Goal: Task Accomplishment & Management: Complete application form

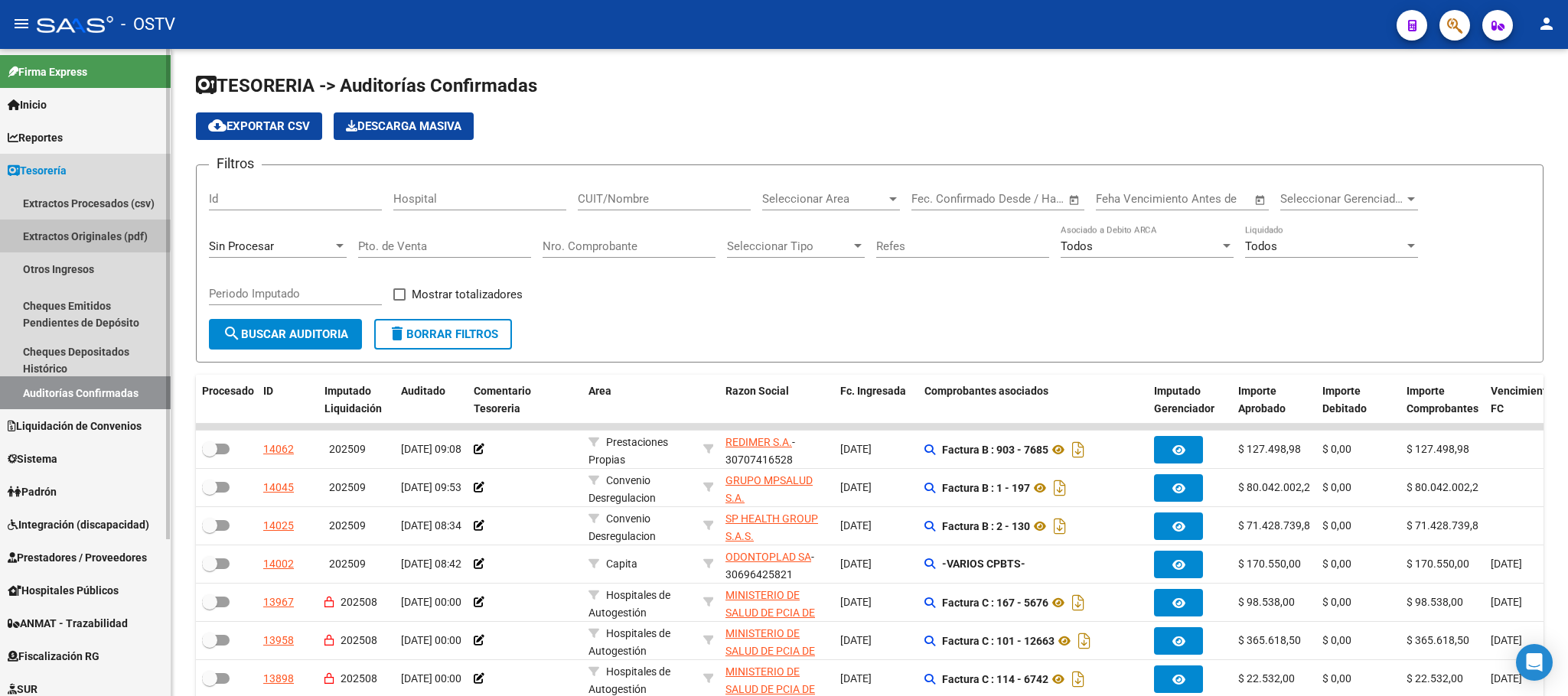
click at [81, 230] on link "Extractos Originales (pdf)" at bounding box center [85, 235] width 171 height 33
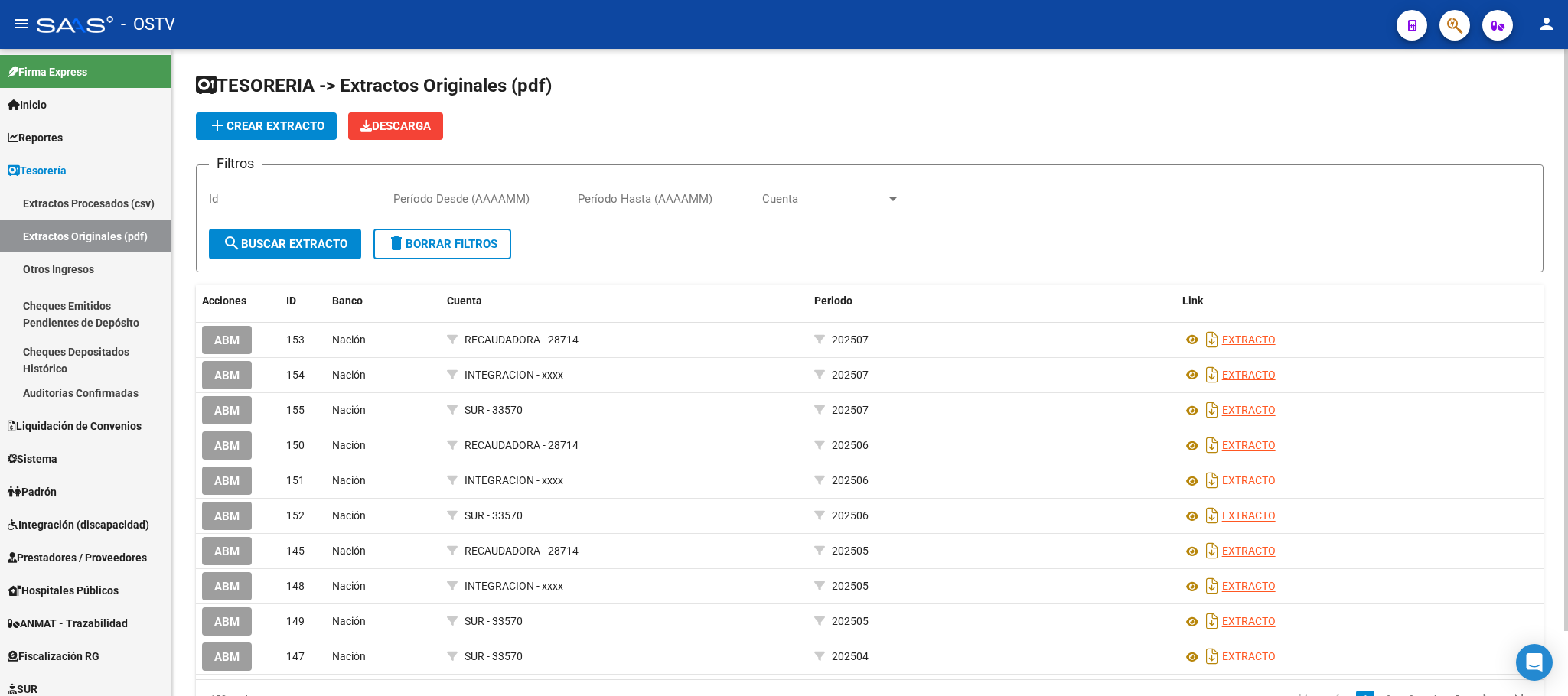
click at [265, 122] on span "add Crear Extracto" at bounding box center [266, 126] width 116 height 14
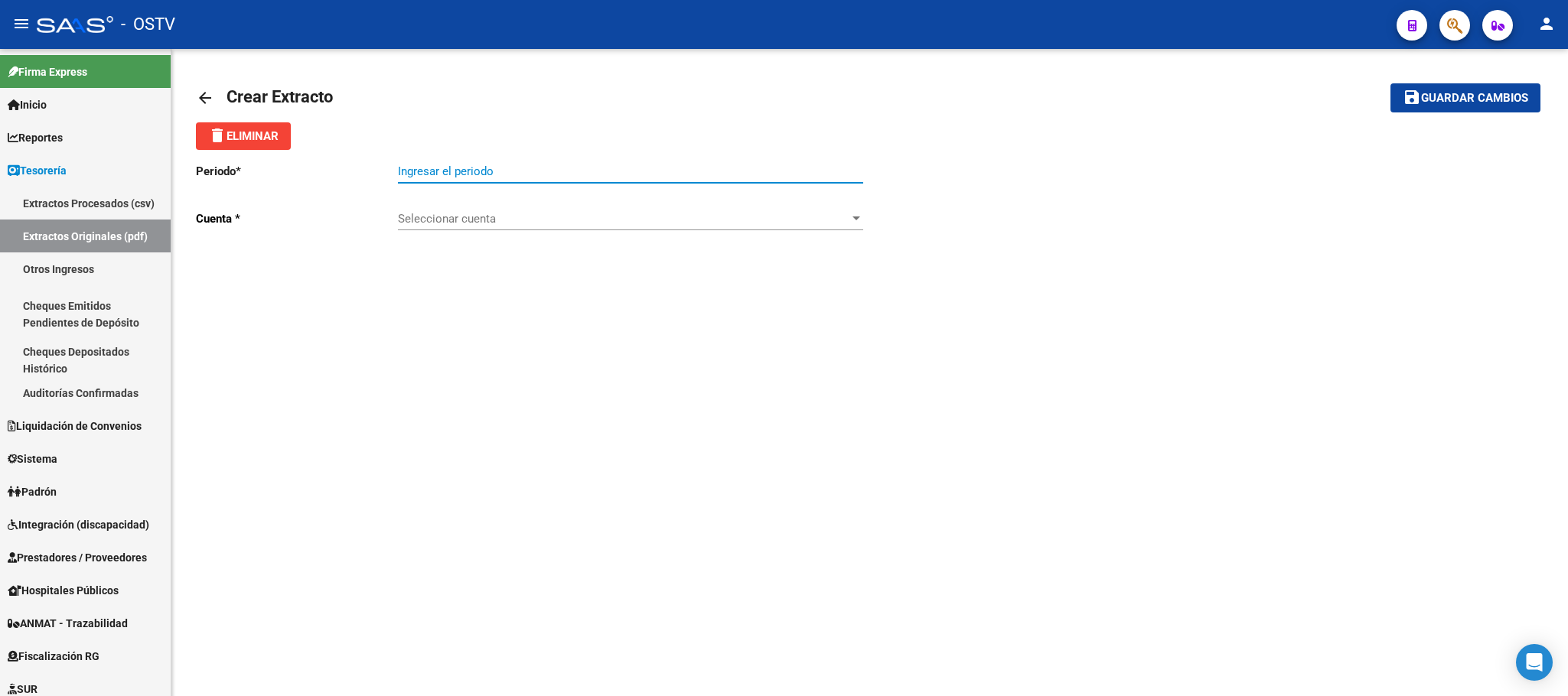
click at [440, 167] on input "Ingresar el periodo" at bounding box center [631, 171] width 465 height 14
type input "202508"
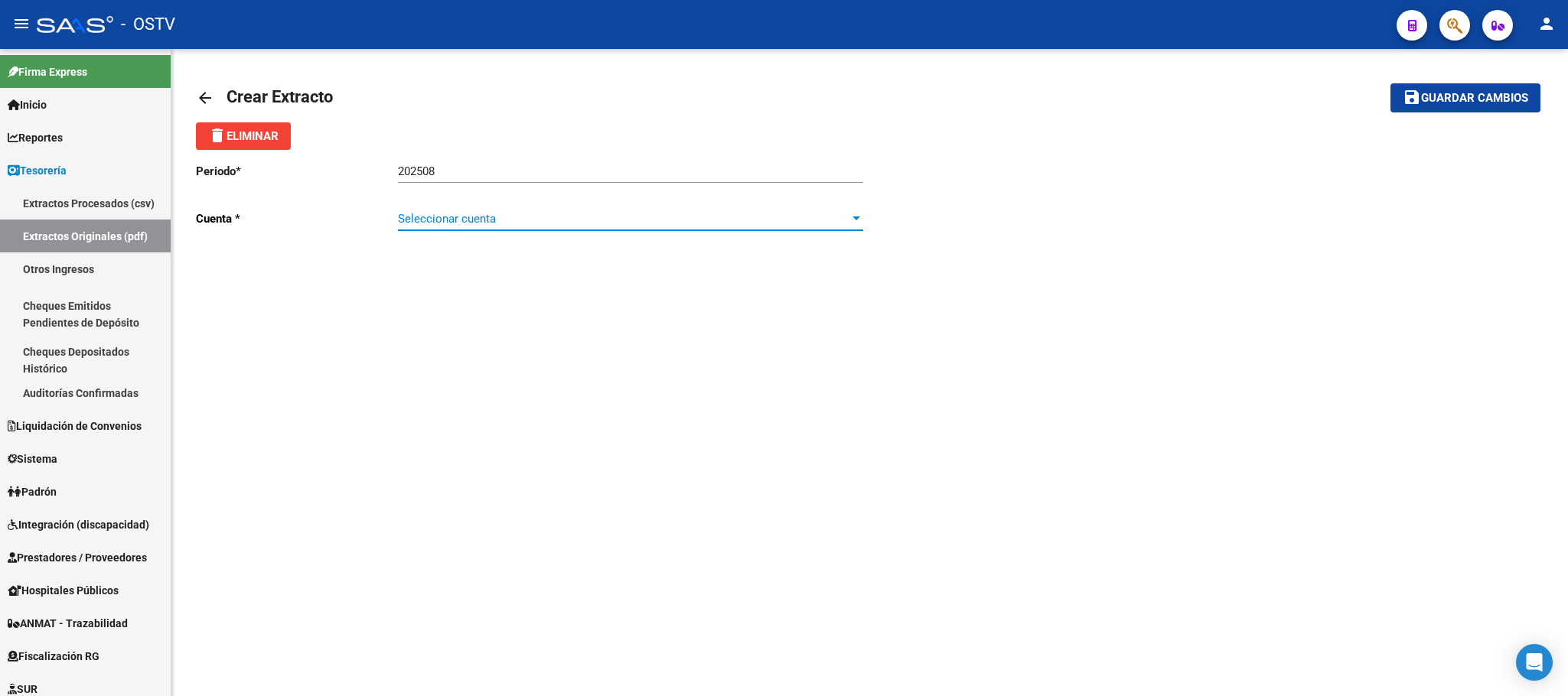
click at [441, 212] on span "Seleccionar cuenta" at bounding box center [623, 218] width 451 height 14
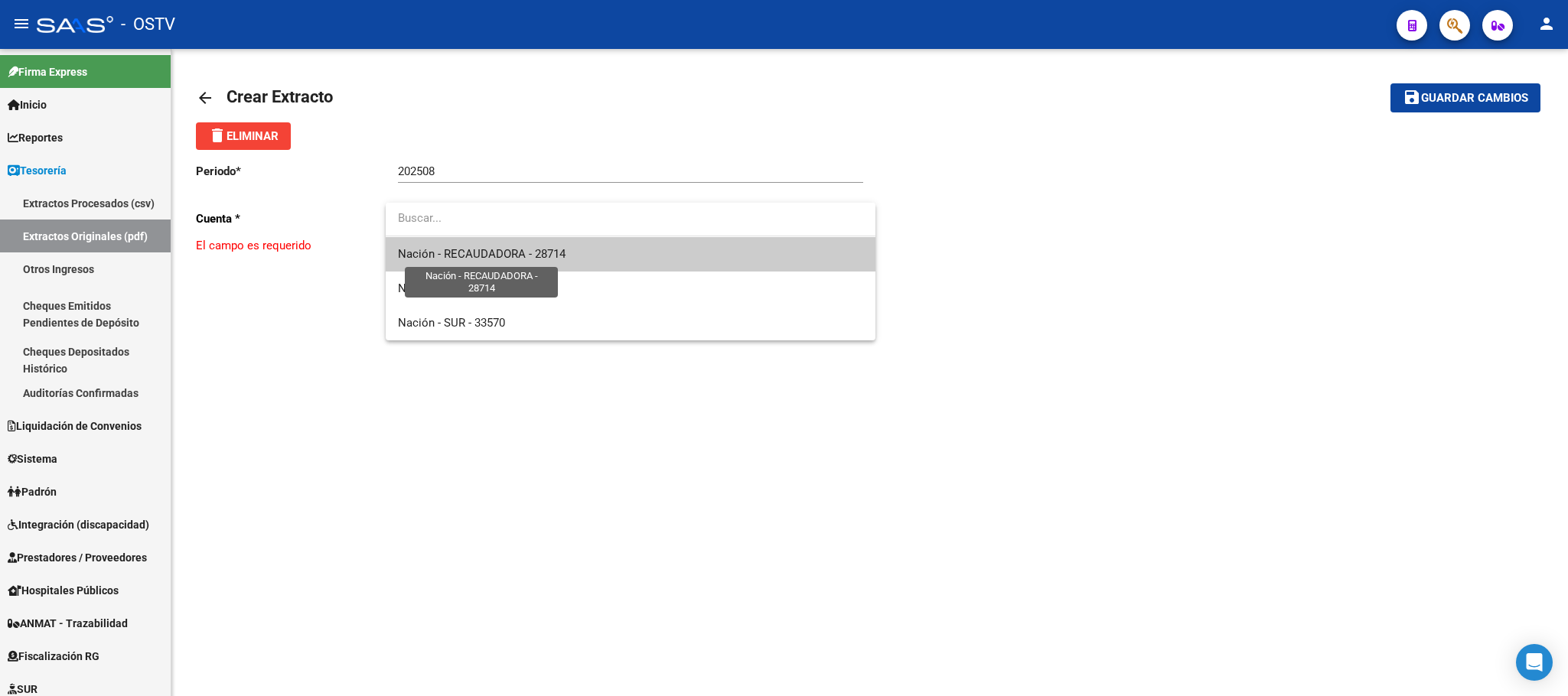
click at [476, 253] on span "Nación - RECAUDADORA - 28714" at bounding box center [482, 254] width 167 height 14
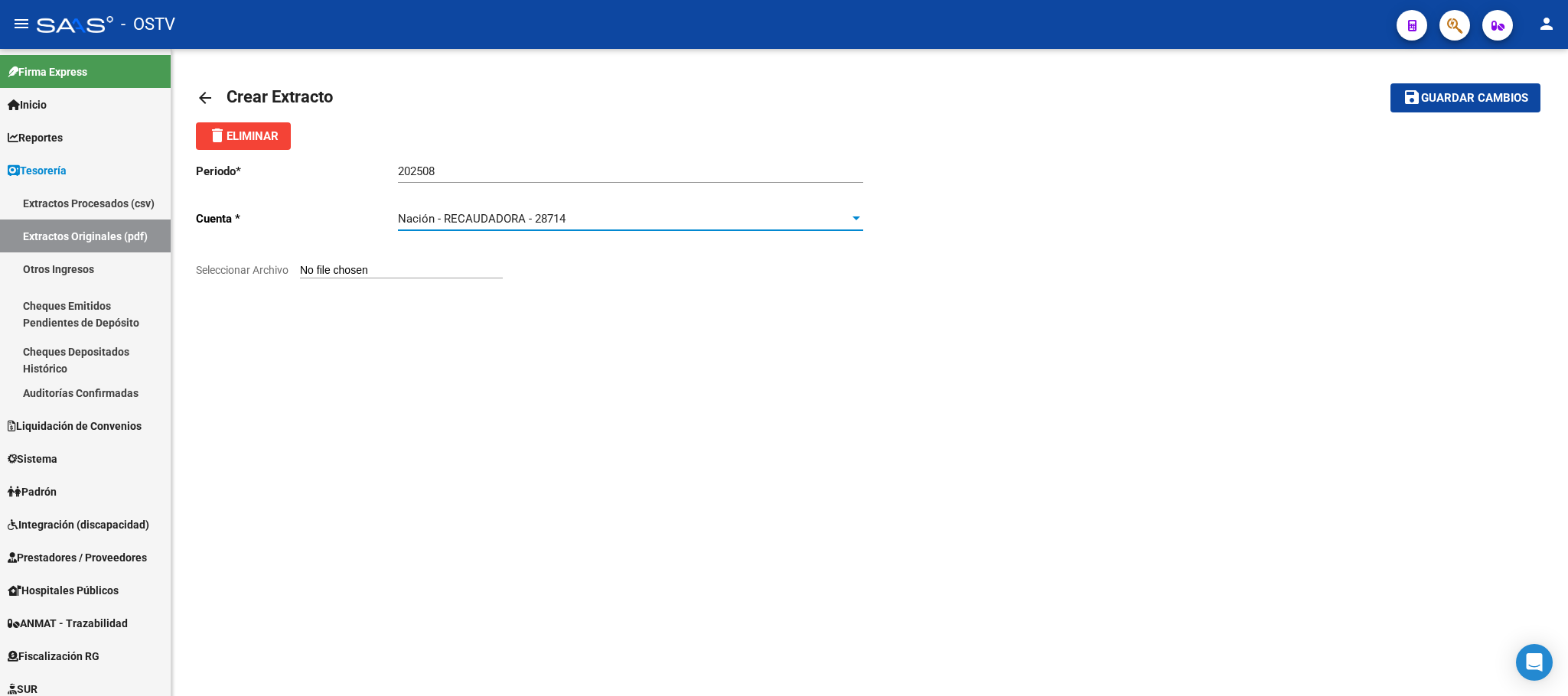
click at [352, 273] on input "Seleccionar Archivo" at bounding box center [402, 271] width 203 height 14
type input "C:\fakepath\Extracto Cta Cte 28714 082025.pdf"
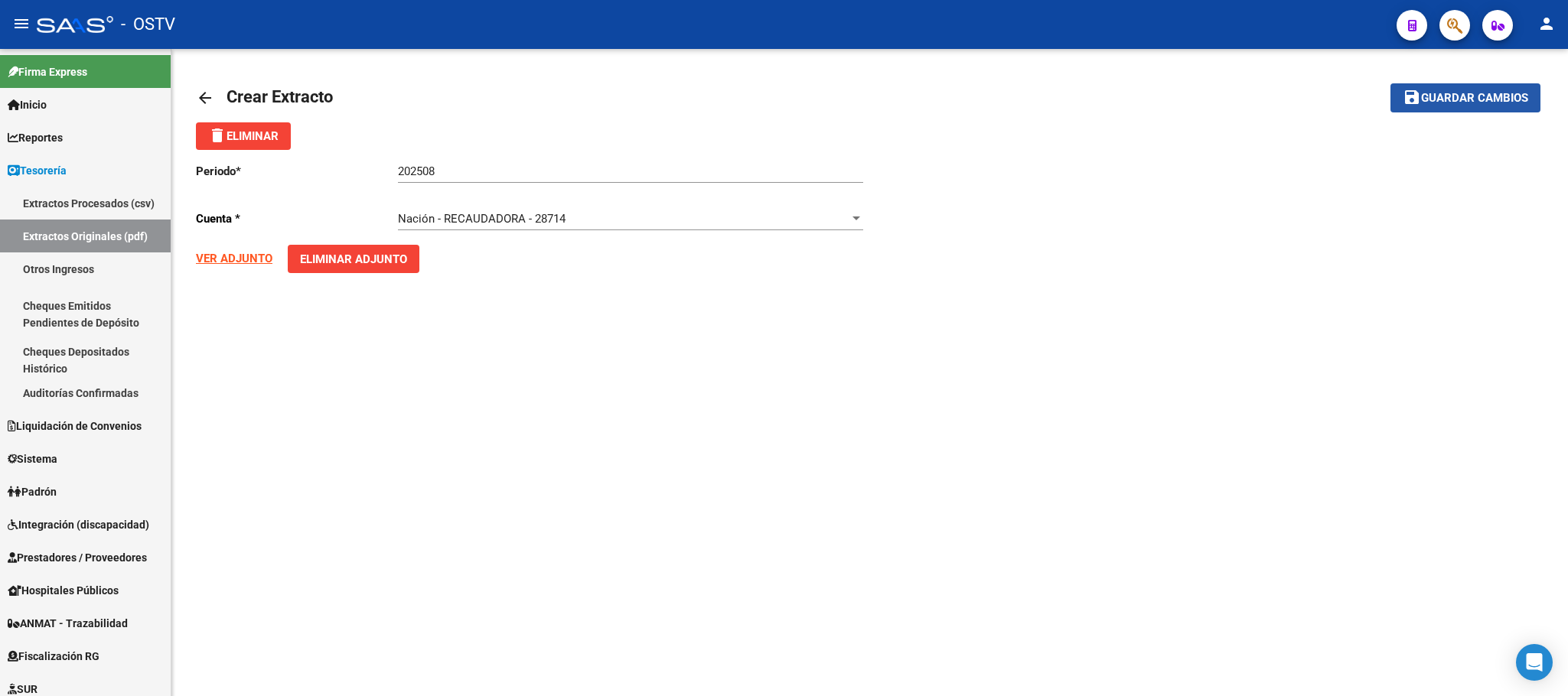
click at [1479, 85] on button "save Guardar cambios" at bounding box center [1465, 98] width 150 height 28
click at [195, 97] on div "arrow_back Editar 156 save Guardar cambios delete Eliminar Periodo * 202508 Ing…" at bounding box center [870, 188] width 1397 height 278
click at [209, 93] on mat-icon "arrow_back" at bounding box center [204, 97] width 18 height 18
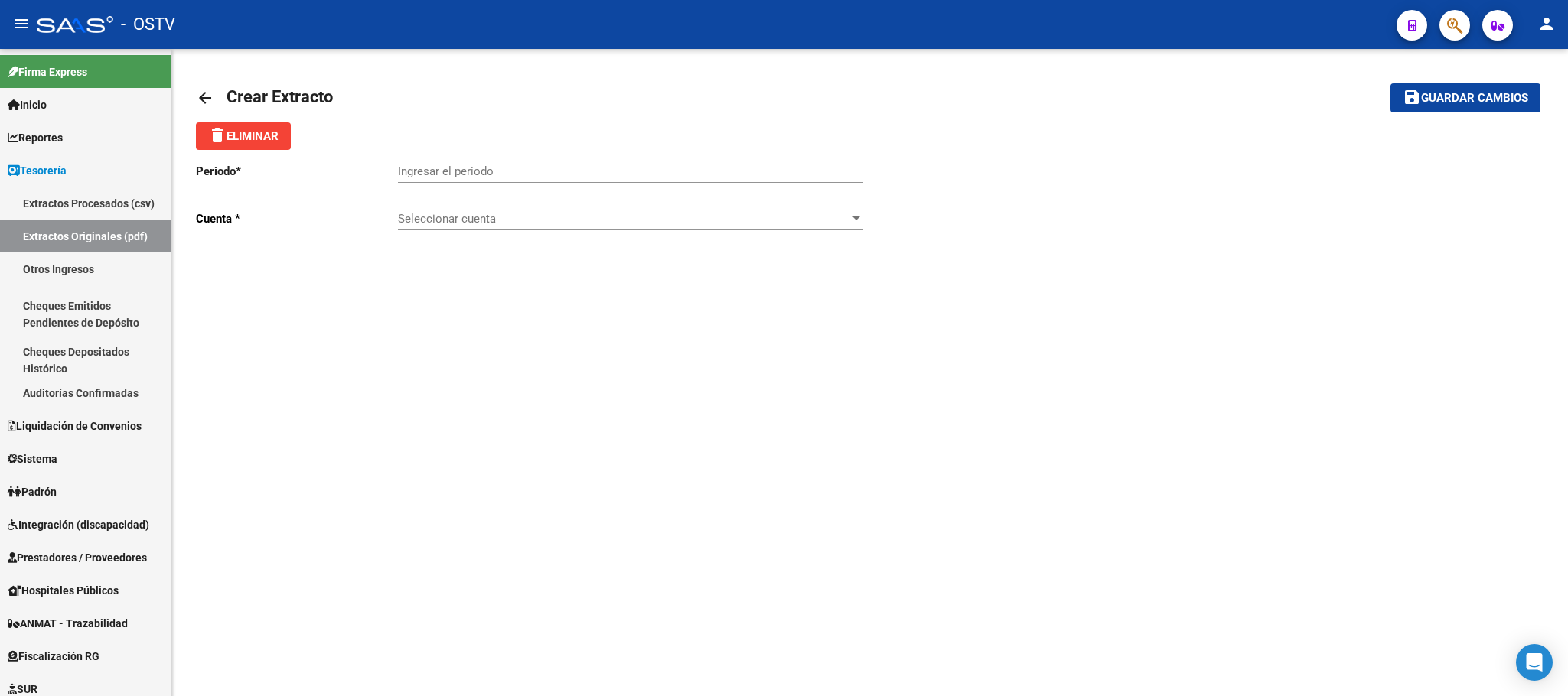
click at [731, 176] on input "Ingresar el periodo" at bounding box center [631, 171] width 465 height 14
type input "202508"
click at [476, 226] on span "Seleccionar cuenta" at bounding box center [623, 218] width 451 height 14
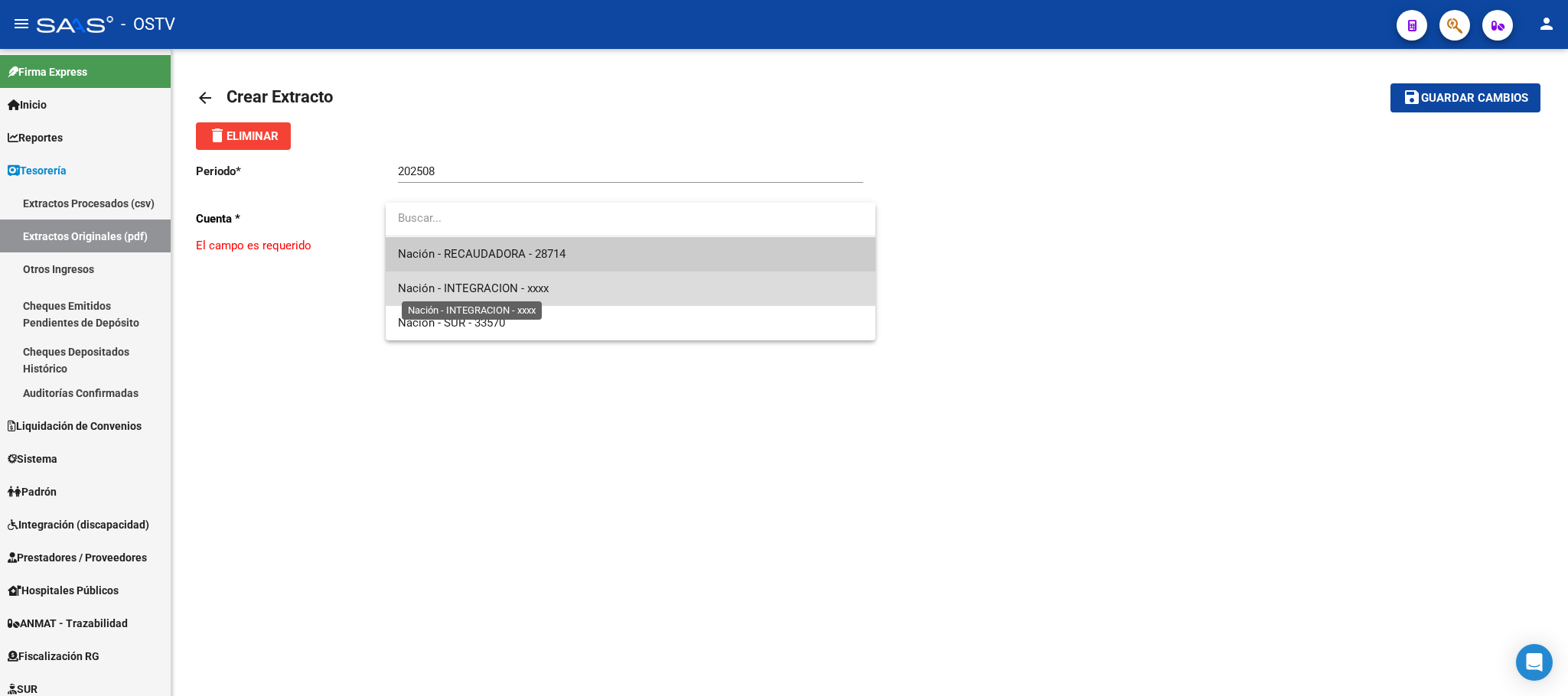
click at [478, 282] on span "Nación - INTEGRACION - xxxx" at bounding box center [473, 289] width 151 height 14
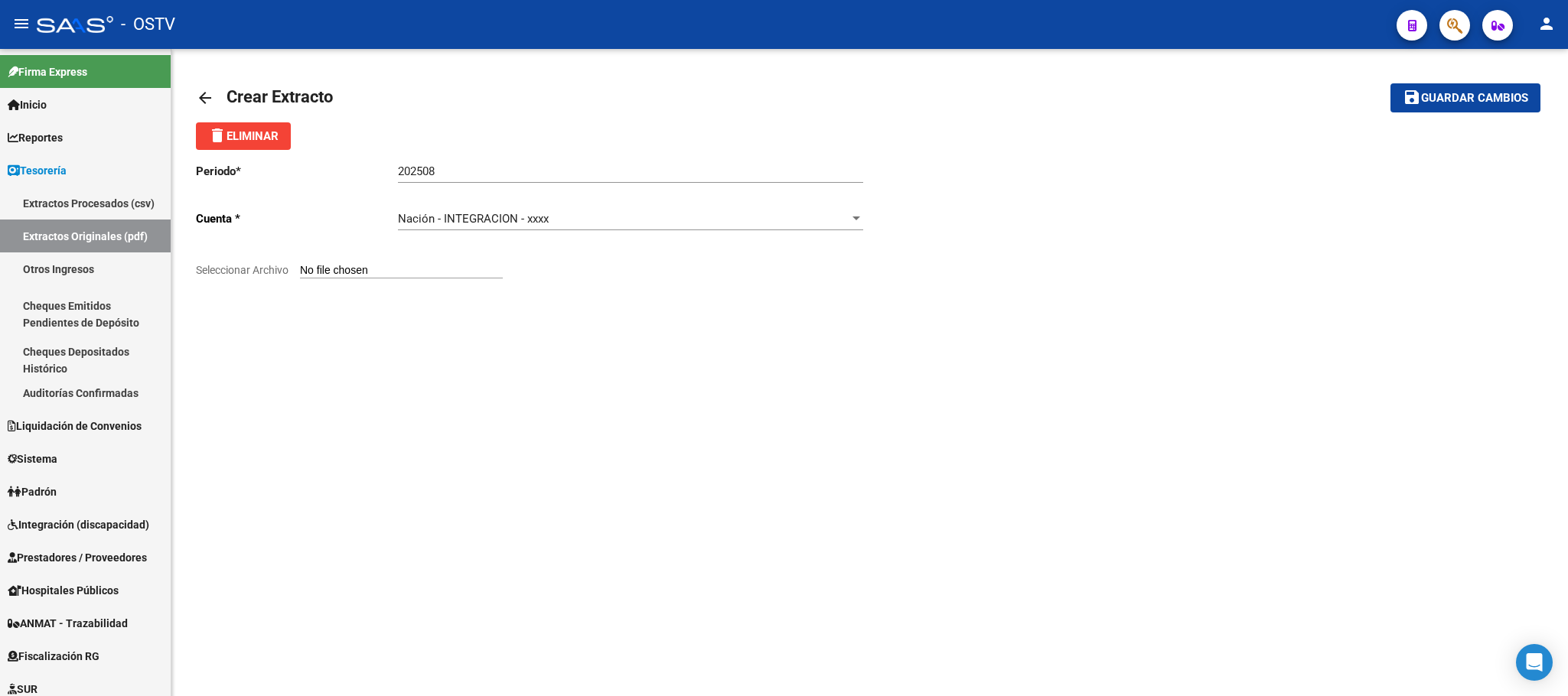
click at [384, 269] on input "Seleccionar Archivo" at bounding box center [402, 271] width 203 height 14
type input "C:\fakepath\Extracto Cta Cte 5523370 082025.pdf"
click at [1463, 93] on span "Guardar cambios" at bounding box center [1475, 99] width 107 height 14
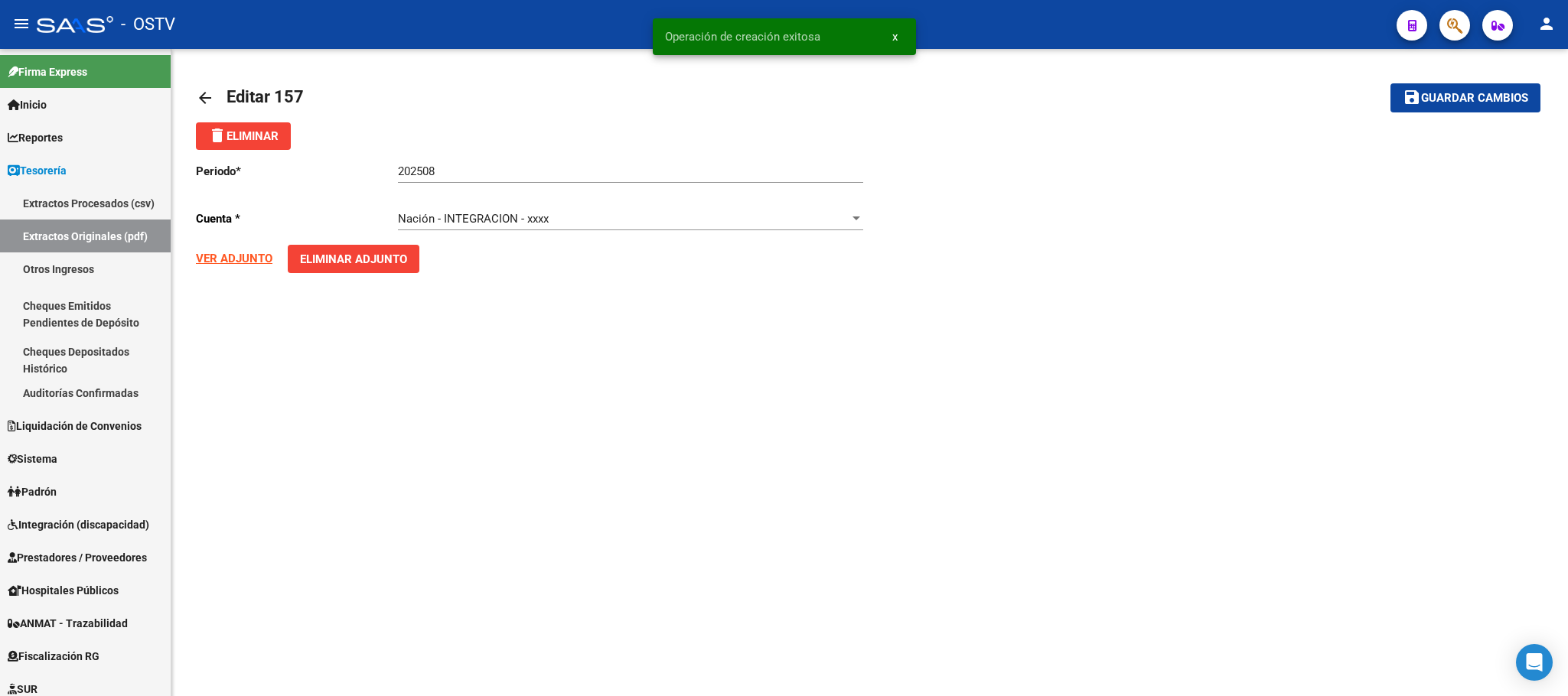
click at [205, 102] on mat-icon "arrow_back" at bounding box center [204, 97] width 18 height 18
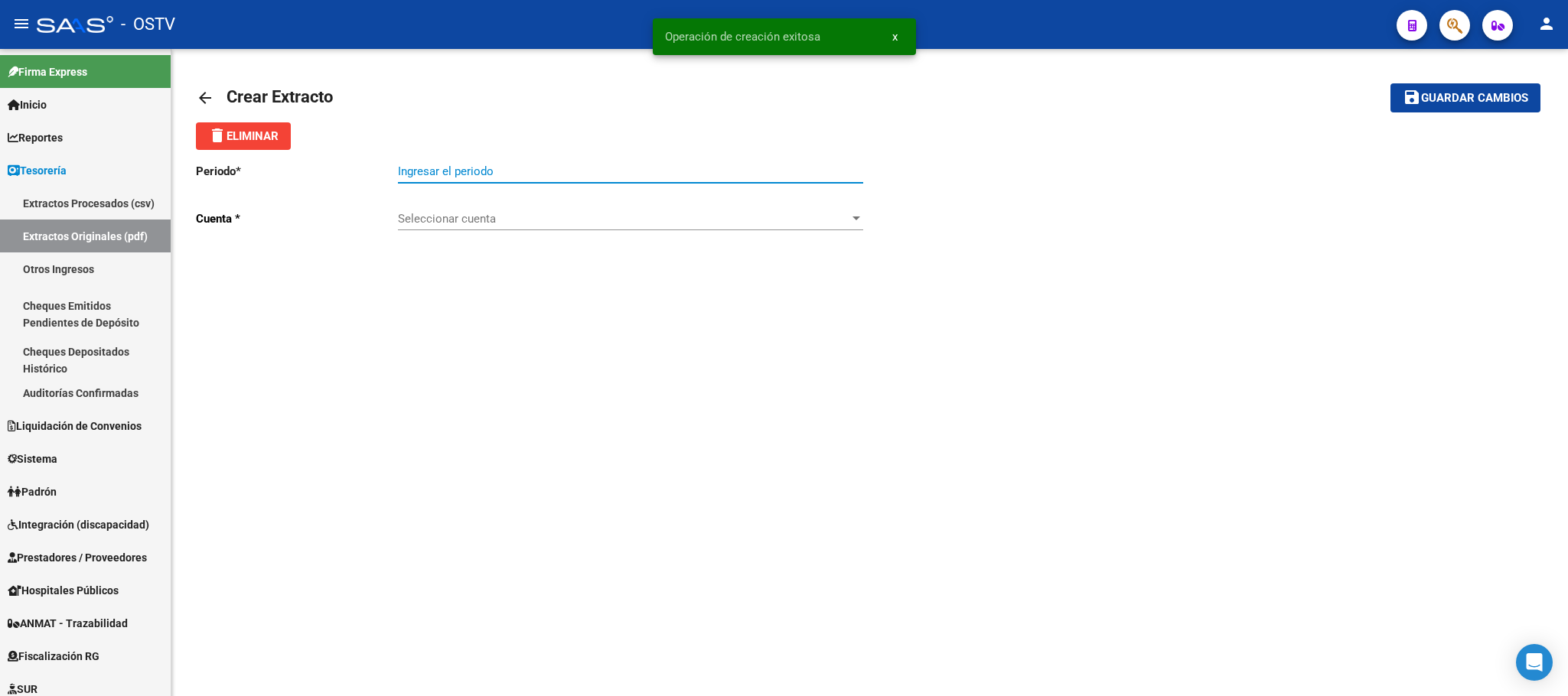
click at [481, 176] on input "Ingresar el periodo" at bounding box center [631, 171] width 465 height 14
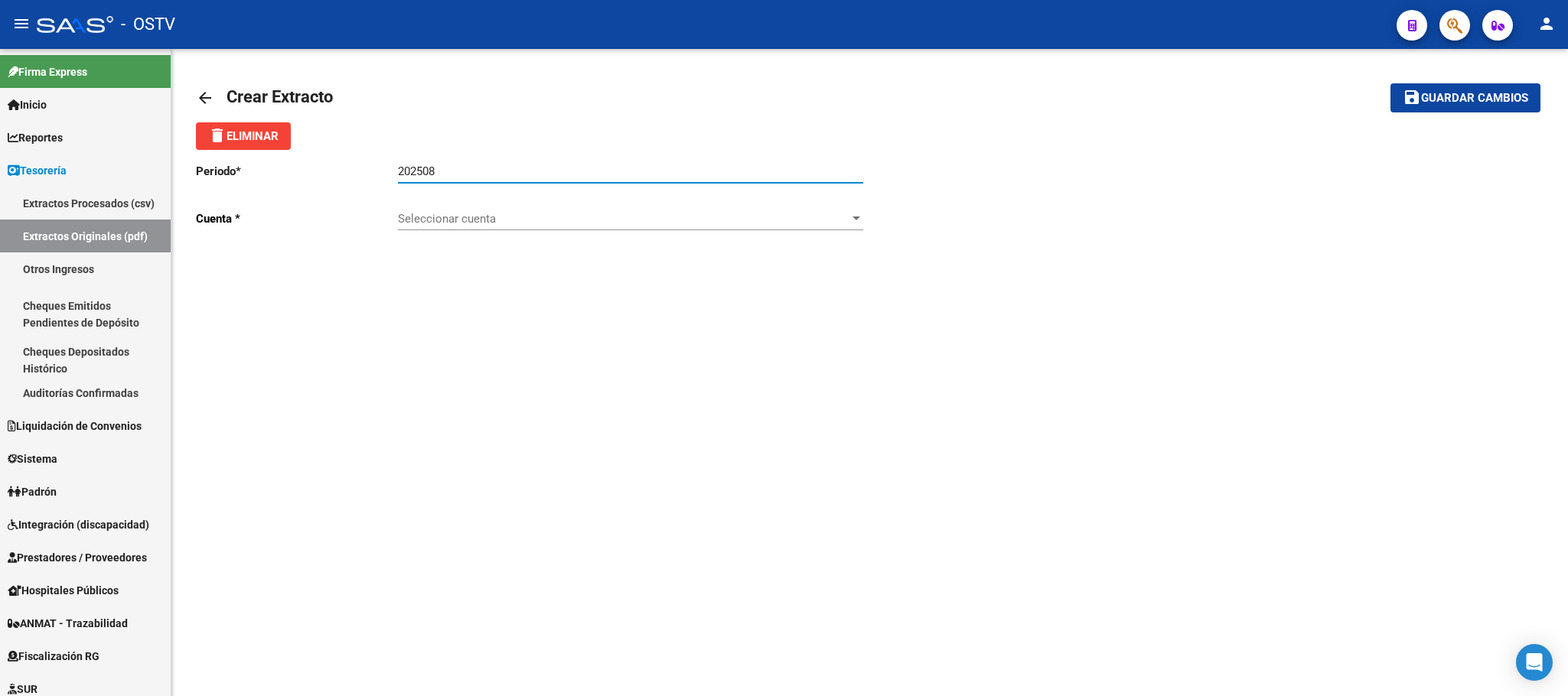
type input "202508"
click at [462, 211] on div "Seleccionar cuenta Seleccionar cuenta" at bounding box center [631, 214] width 465 height 33
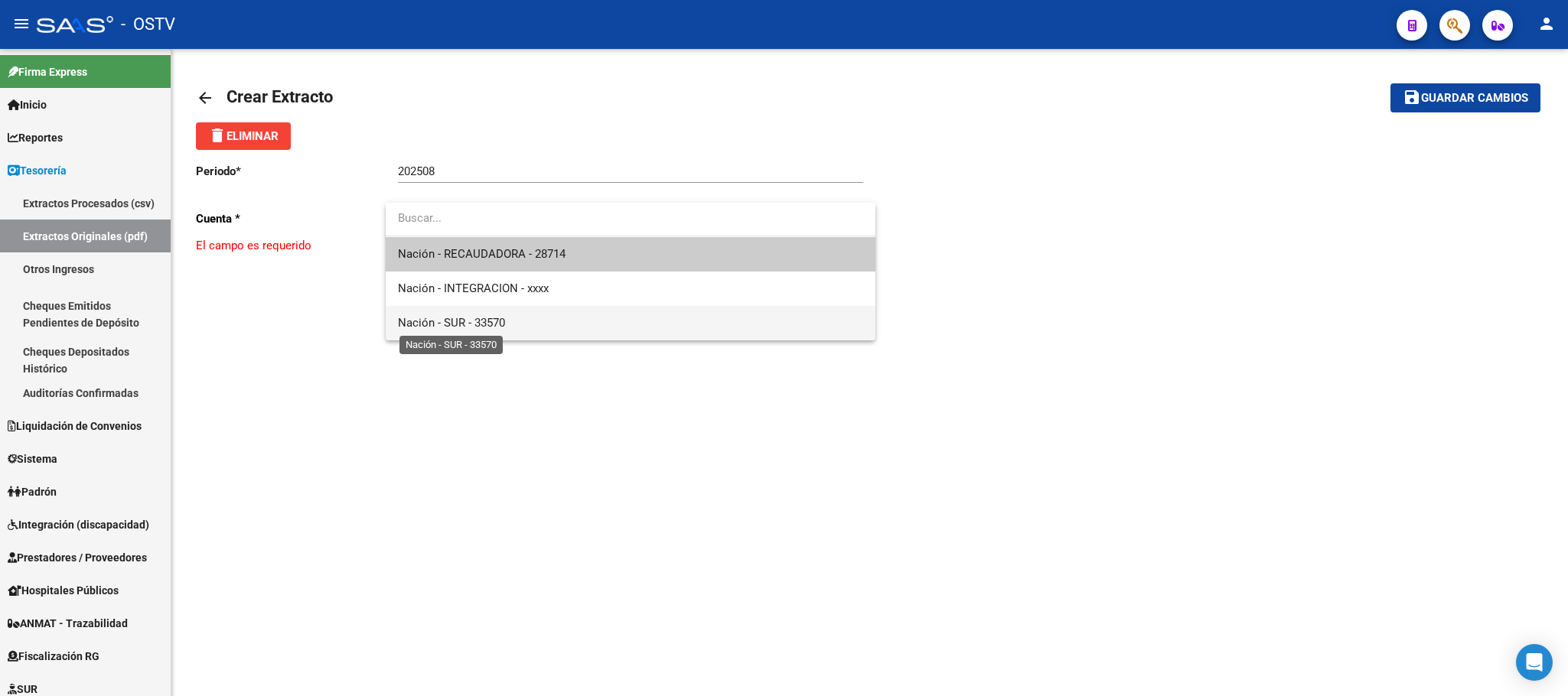
click at [473, 322] on span "Nación - SUR - 33570" at bounding box center [451, 323] width 107 height 14
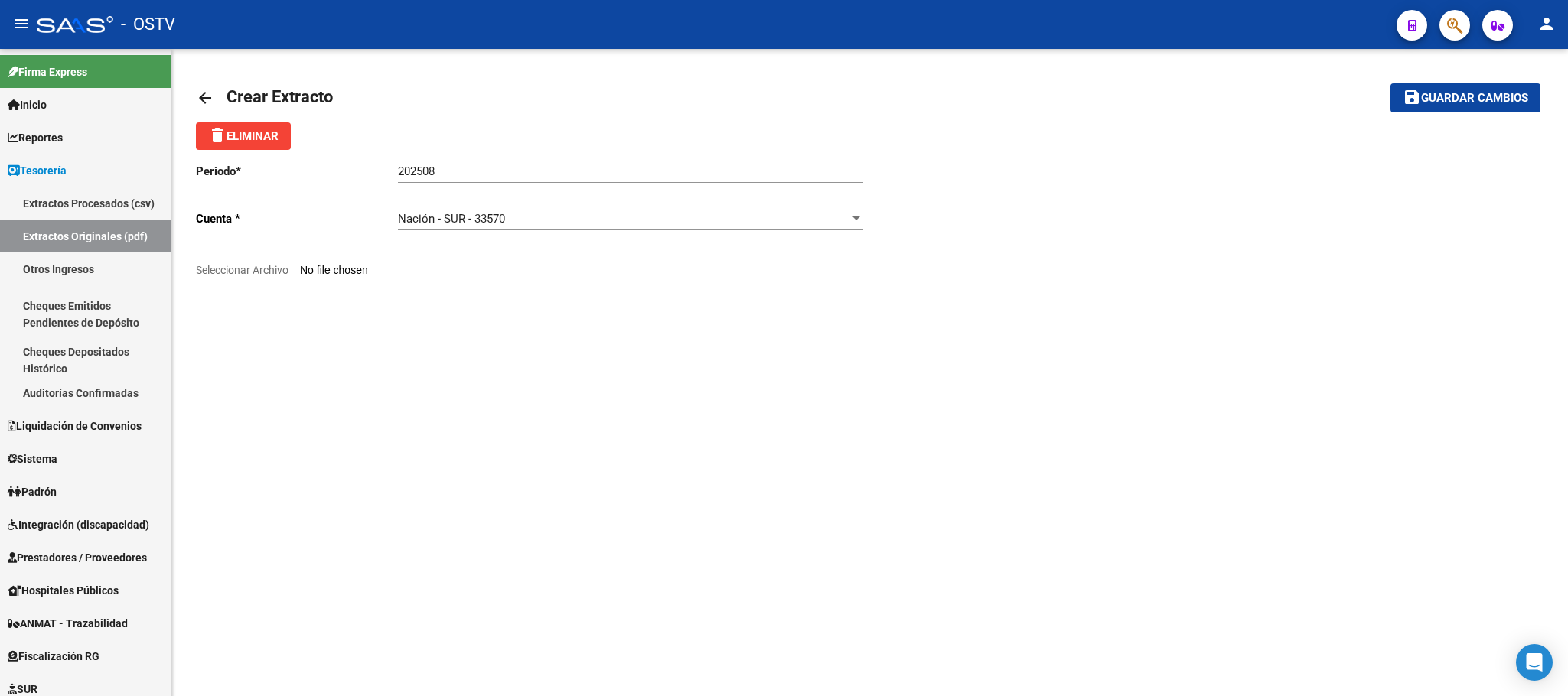
click at [408, 266] on input "Seleccionar Archivo" at bounding box center [402, 271] width 203 height 14
type input "C:\fakepath\Extracto Cta Cte 33570 082025.pdf"
click at [1463, 97] on span "Guardar cambios" at bounding box center [1475, 99] width 107 height 14
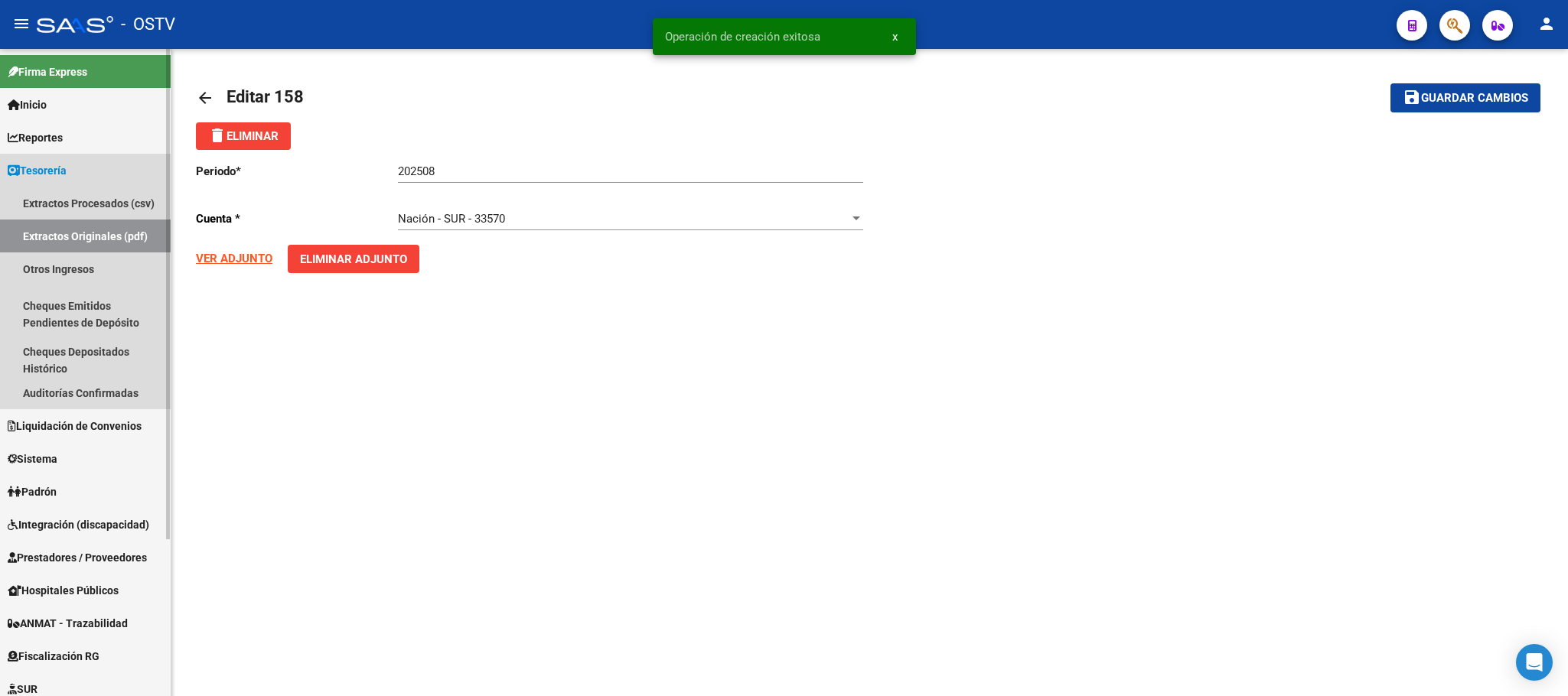
click at [72, 230] on link "Extractos Originales (pdf)" at bounding box center [85, 235] width 171 height 33
